Goal: Transaction & Acquisition: Purchase product/service

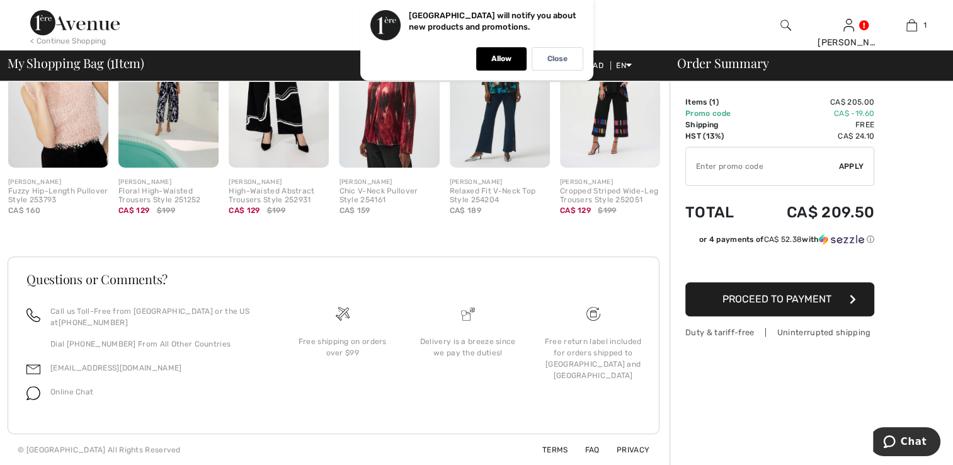
scroll to position [237, 0]
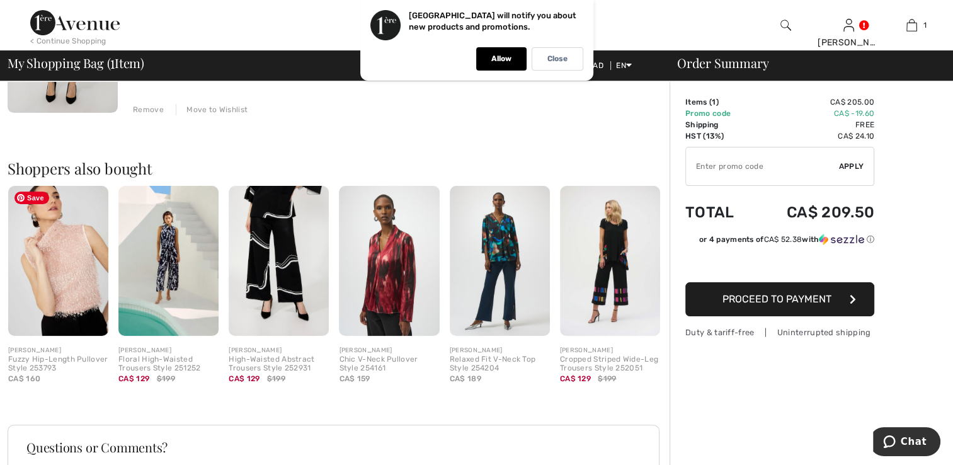
click at [67, 266] on img at bounding box center [58, 261] width 100 height 150
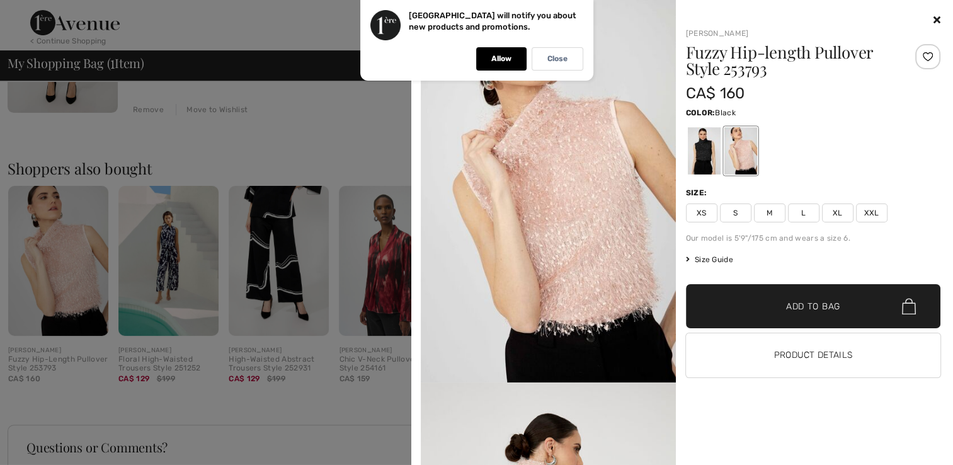
click at [706, 156] on div at bounding box center [703, 150] width 33 height 47
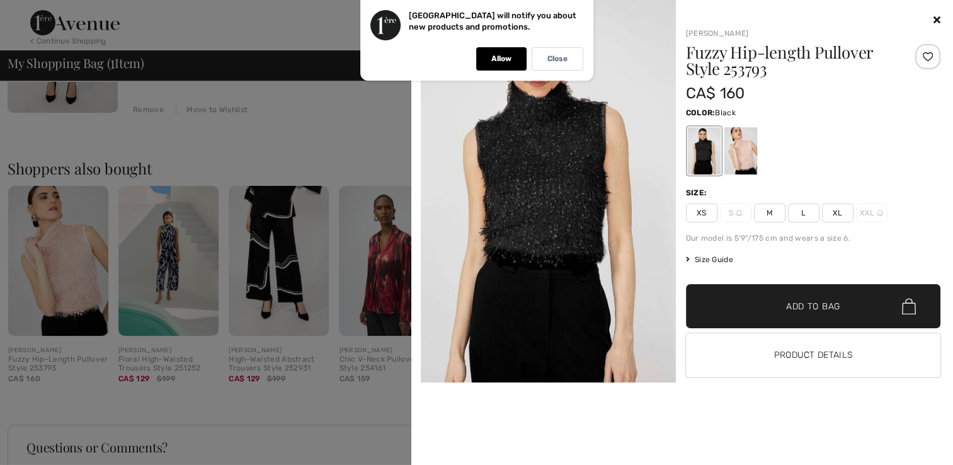
scroll to position [405, 0]
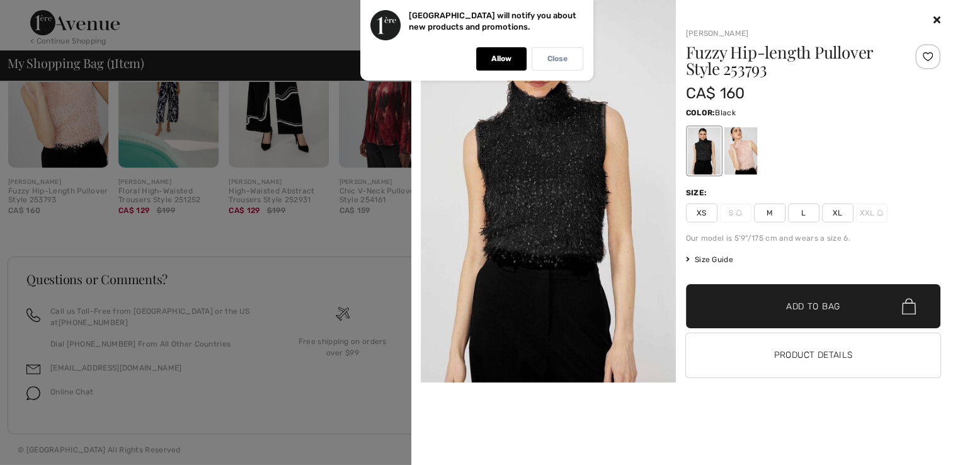
click at [548, 60] on p "Close" at bounding box center [557, 58] width 20 height 9
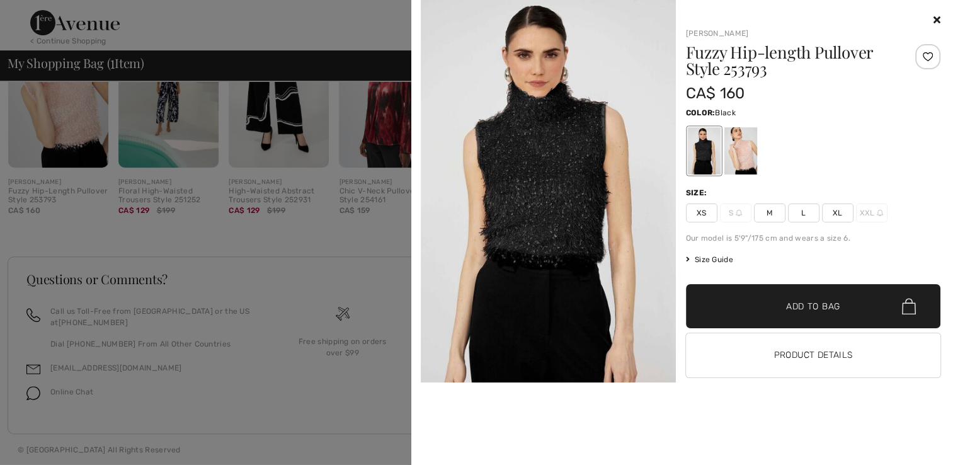
click at [939, 20] on div "Frank Lyman Fuzzy Hip-length Pullover Style 253793 CA$ 160 Color: Black Size: X…" at bounding box center [681, 232] width 531 height 465
click at [934, 19] on icon at bounding box center [936, 19] width 7 height 10
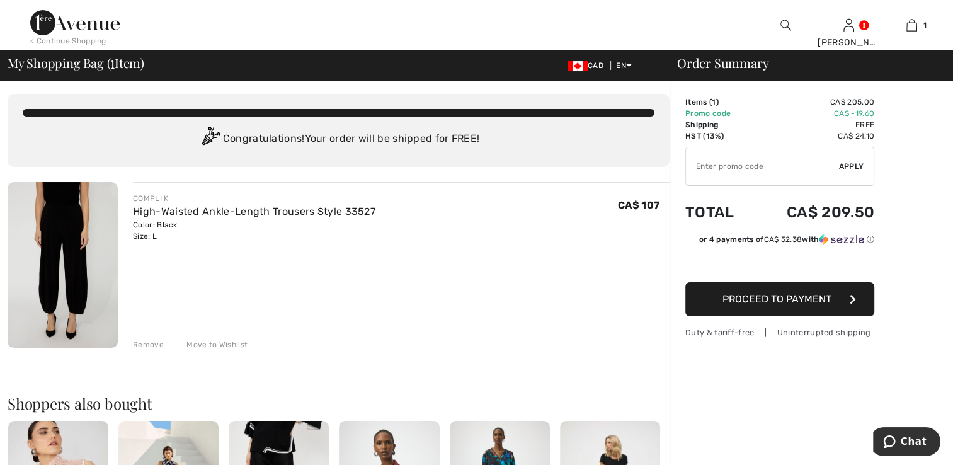
scroll to position [0, 0]
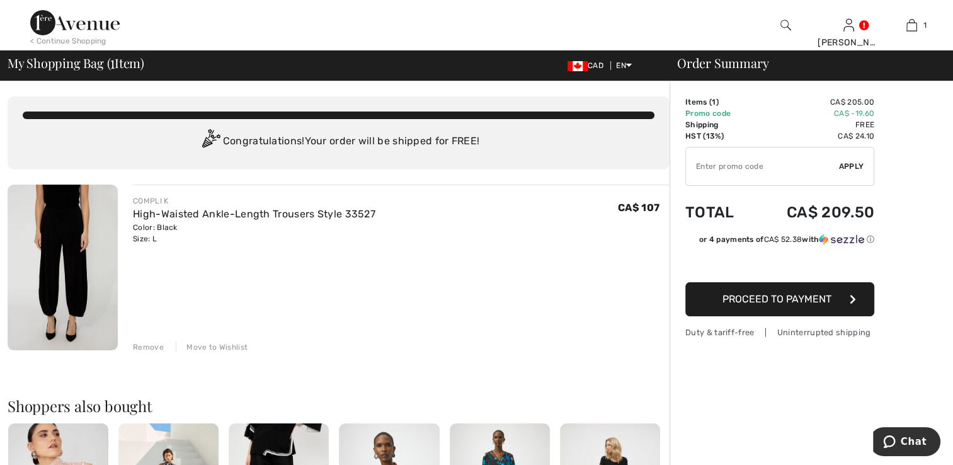
click at [42, 20] on img at bounding box center [74, 22] width 89 height 25
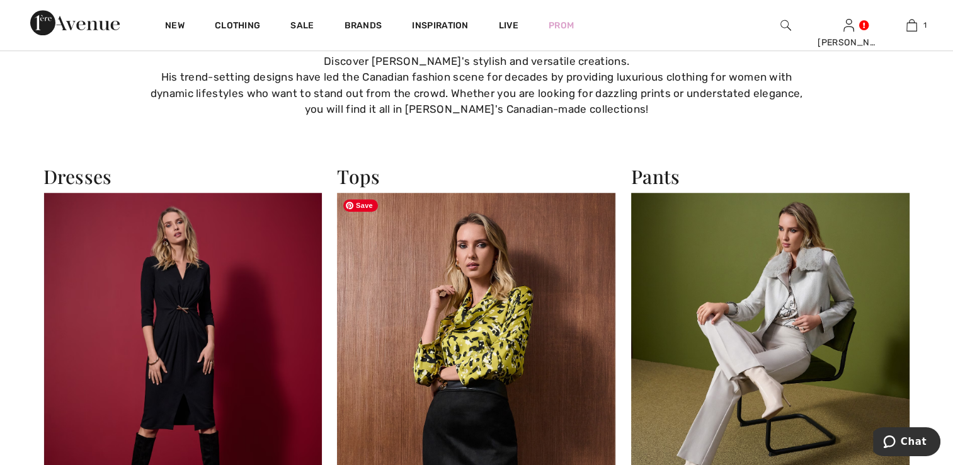
scroll to position [1007, 0]
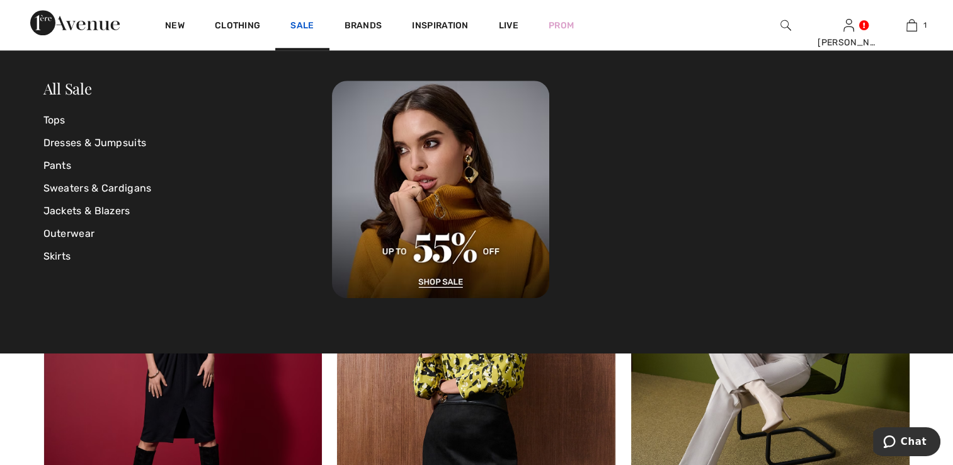
click at [303, 25] on link "Sale" at bounding box center [301, 26] width 23 height 13
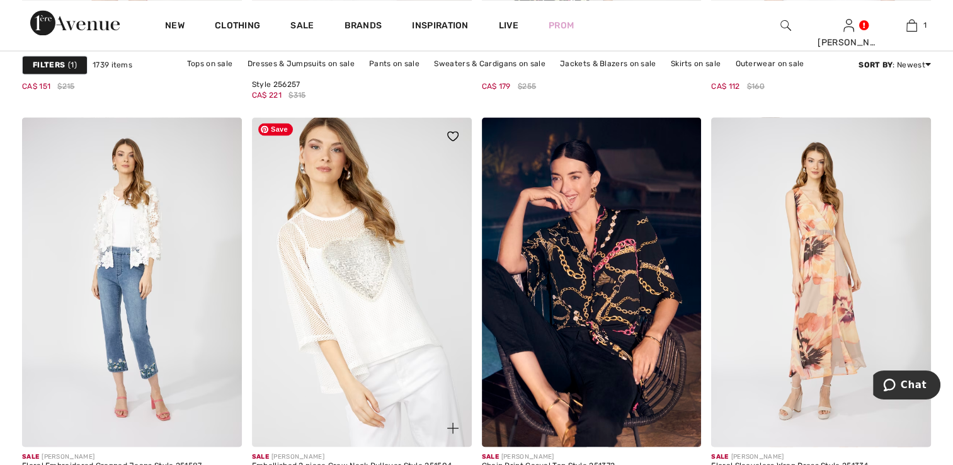
scroll to position [2182, 0]
